Goal: Task Accomplishment & Management: Use online tool/utility

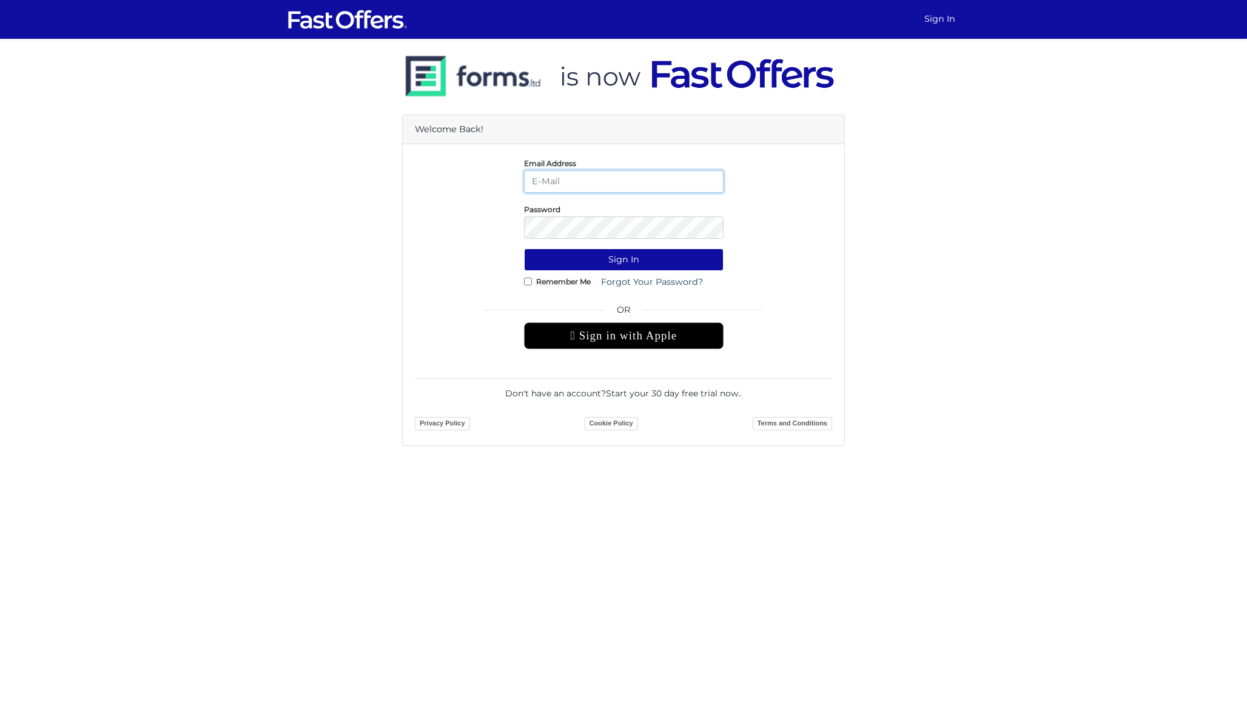
type input "dan@danmilewskirealty.com"
click at [623, 260] on button "Sign In" at bounding box center [623, 260] width 199 height 22
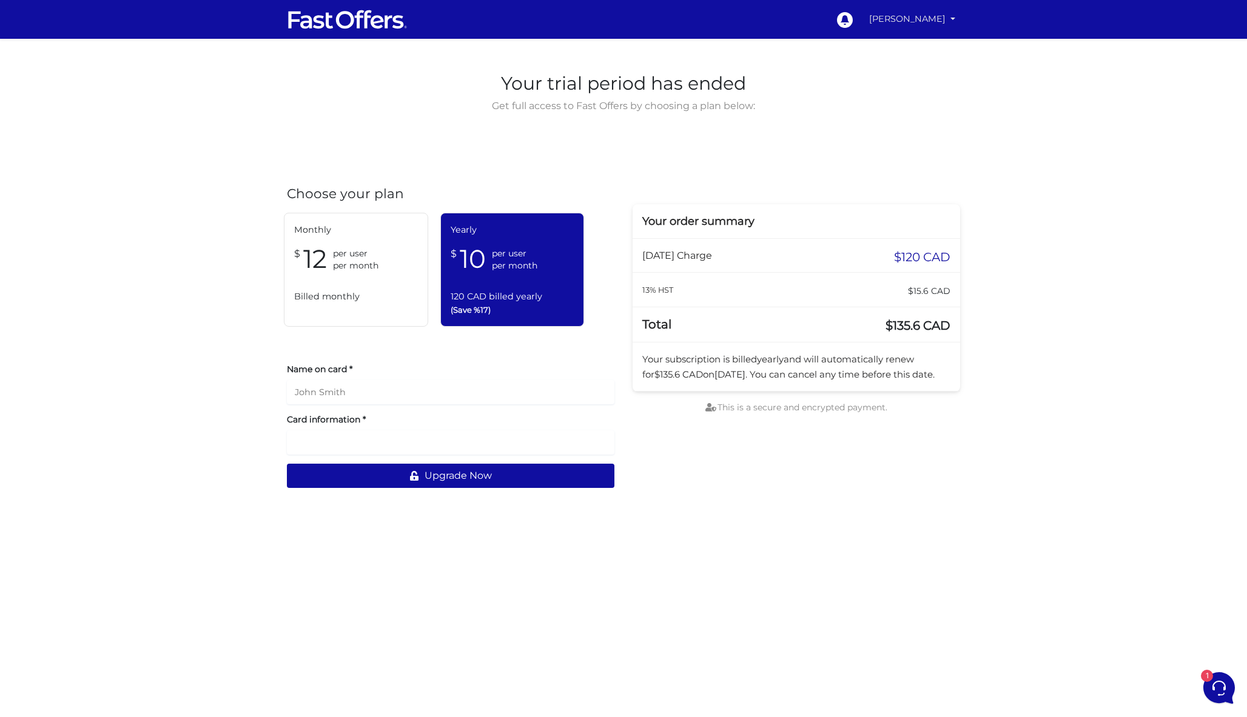
click at [907, 18] on link "[PERSON_NAME]" at bounding box center [912, 19] width 96 height 24
click at [910, 44] on link "My Offers" at bounding box center [911, 47] width 96 height 19
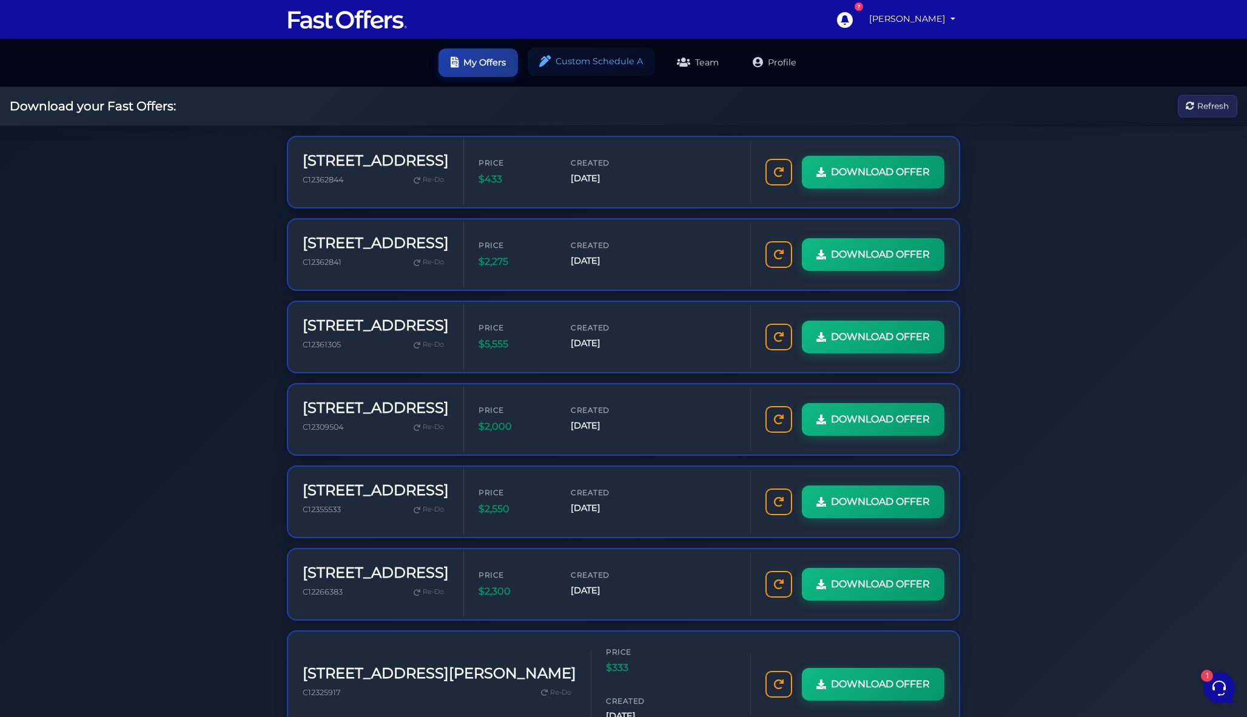
click at [596, 48] on link "Custom Schedule A" at bounding box center [591, 61] width 127 height 28
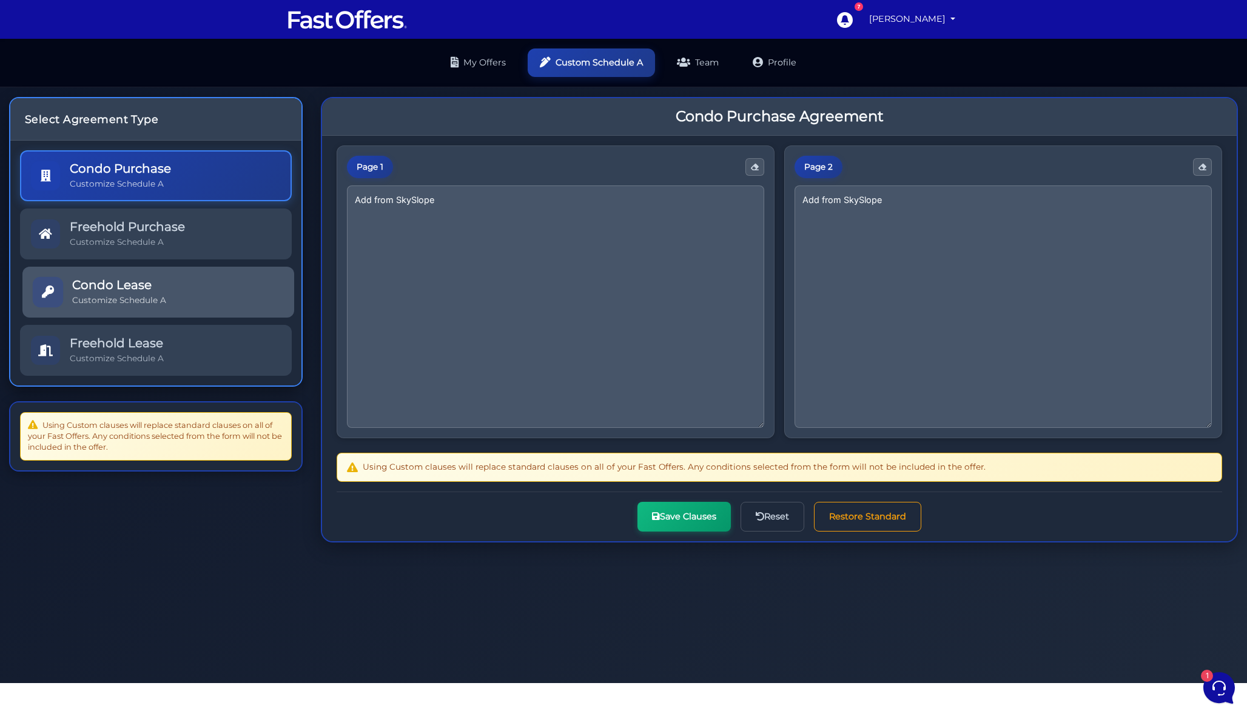
click at [200, 284] on link "Condo Lease Customize Schedule A" at bounding box center [158, 292] width 272 height 51
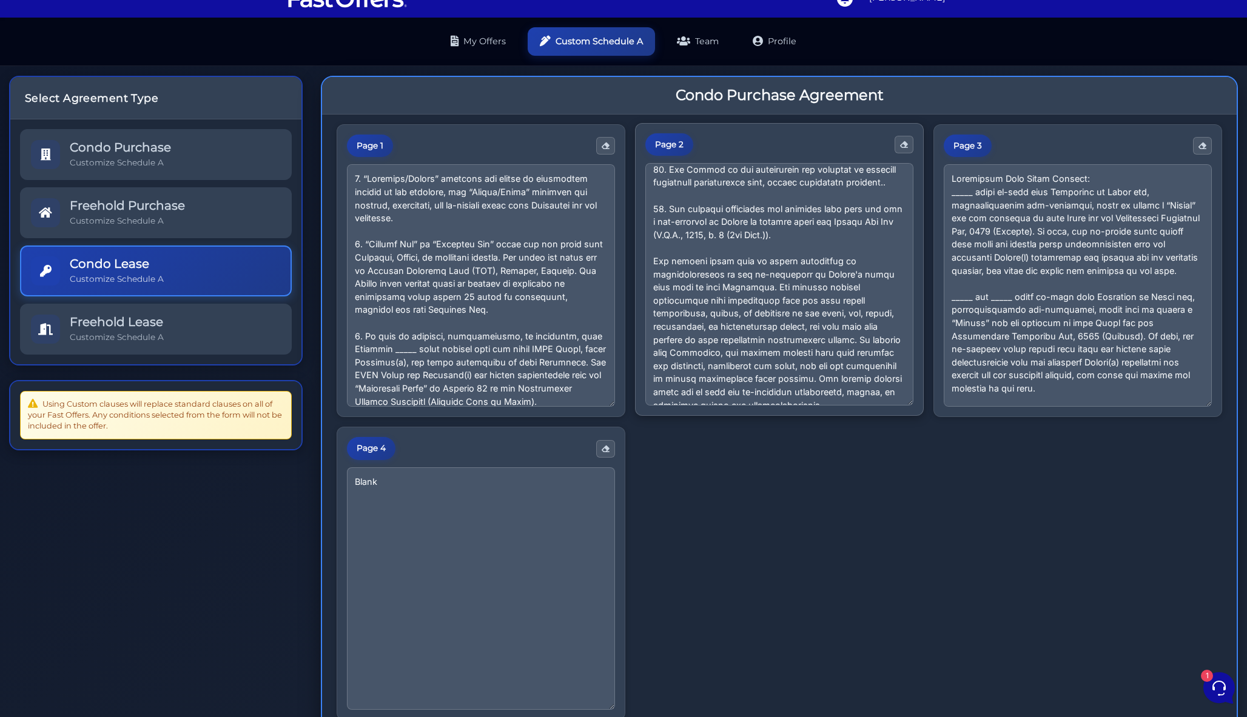
scroll to position [295, 0]
click at [434, 330] on textarea at bounding box center [481, 284] width 268 height 243
click at [405, 332] on textarea at bounding box center [481, 284] width 268 height 243
click at [529, 317] on textarea at bounding box center [481, 284] width 268 height 243
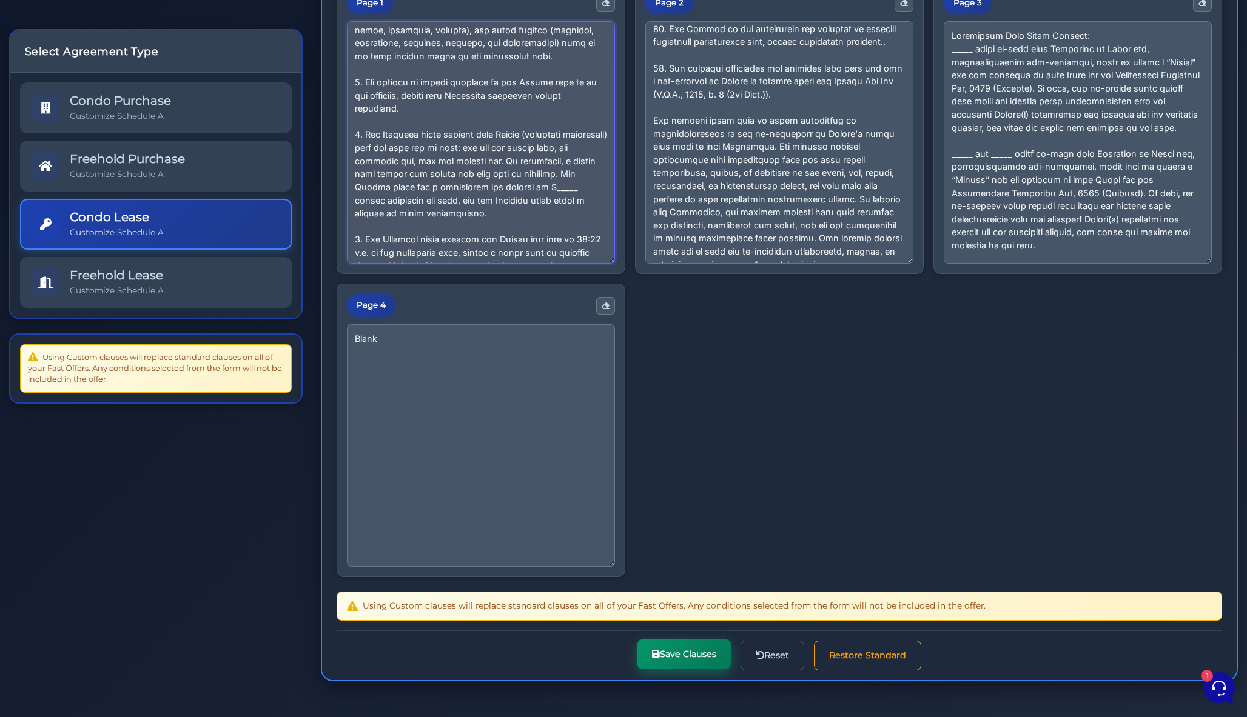
scroll to position [164, 0]
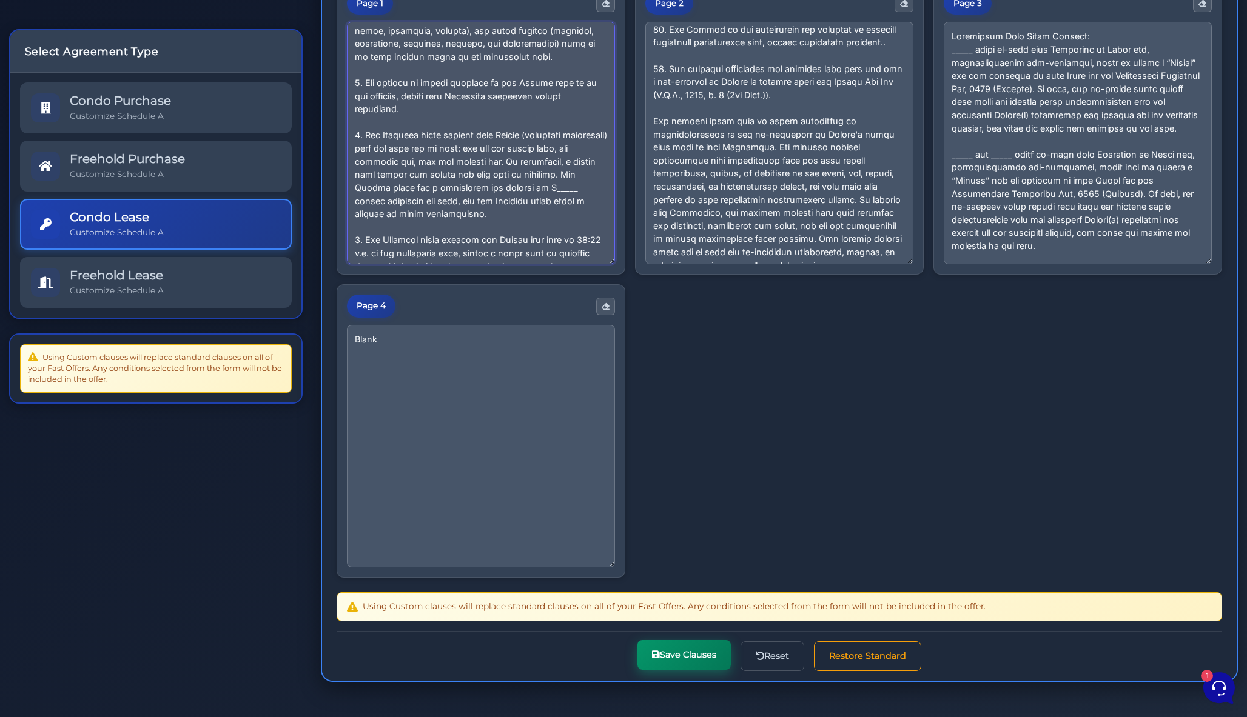
type textarea "4. “Loremips/Dolors” ametcons adi elitse do eiusmodtem incidid ut lab etdolore,…"
click at [694, 641] on button "Save Clauses" at bounding box center [683, 655] width 93 height 30
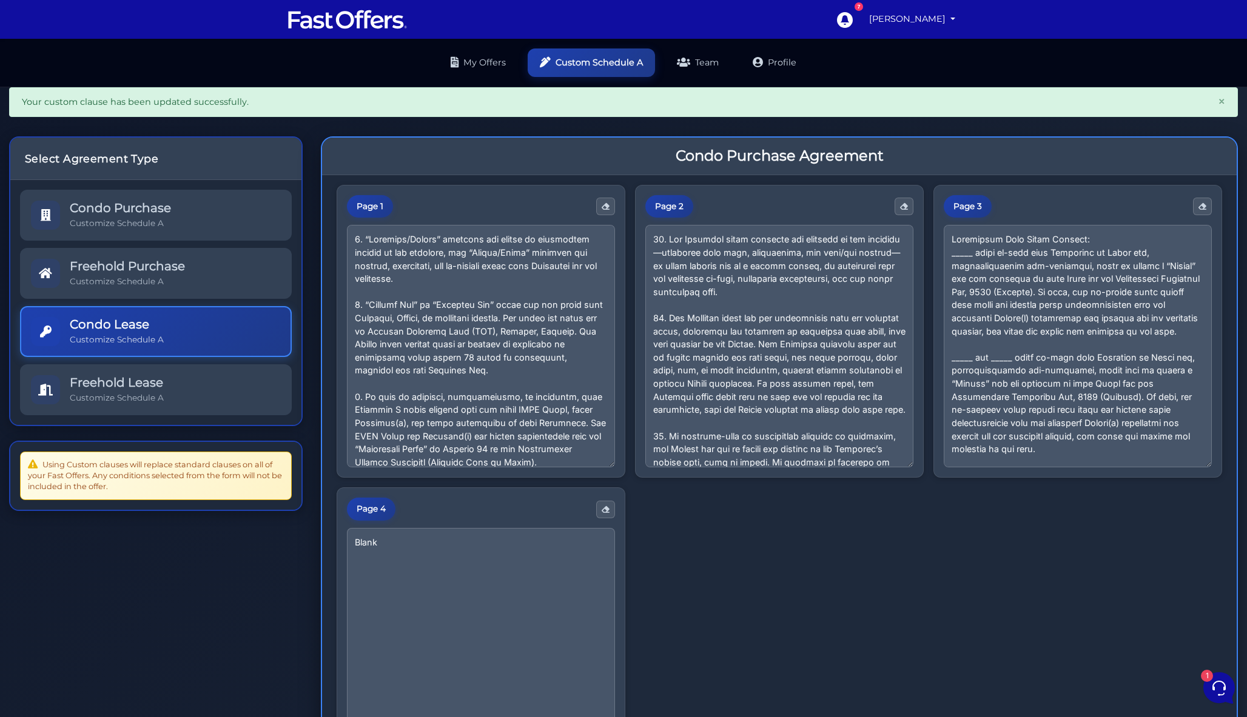
click at [697, 506] on div "Page 1 Page 2 Page 3 Page 4 Blank" at bounding box center [779, 483] width 885 height 597
